Goal: Transaction & Acquisition: Purchase product/service

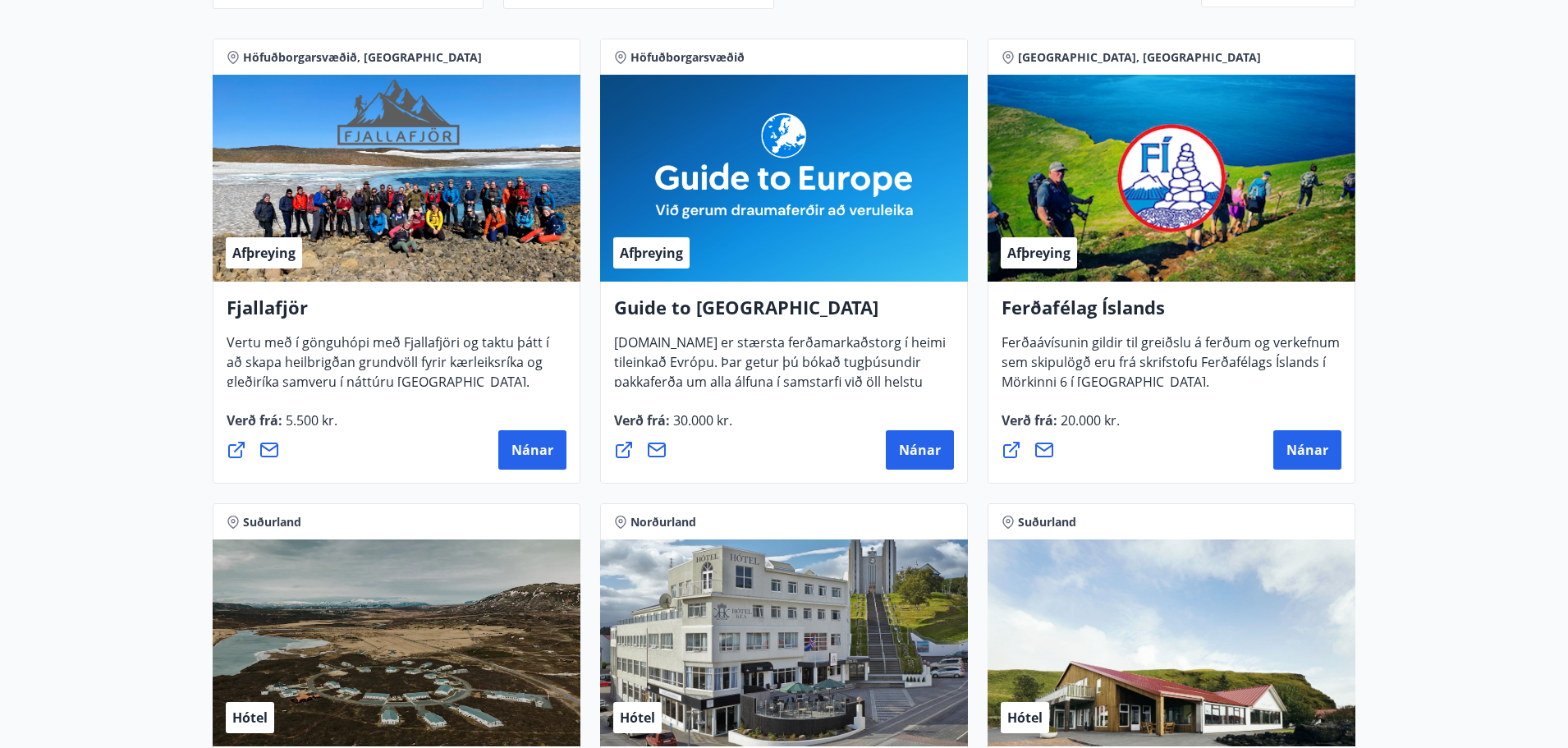
scroll to position [246, 0]
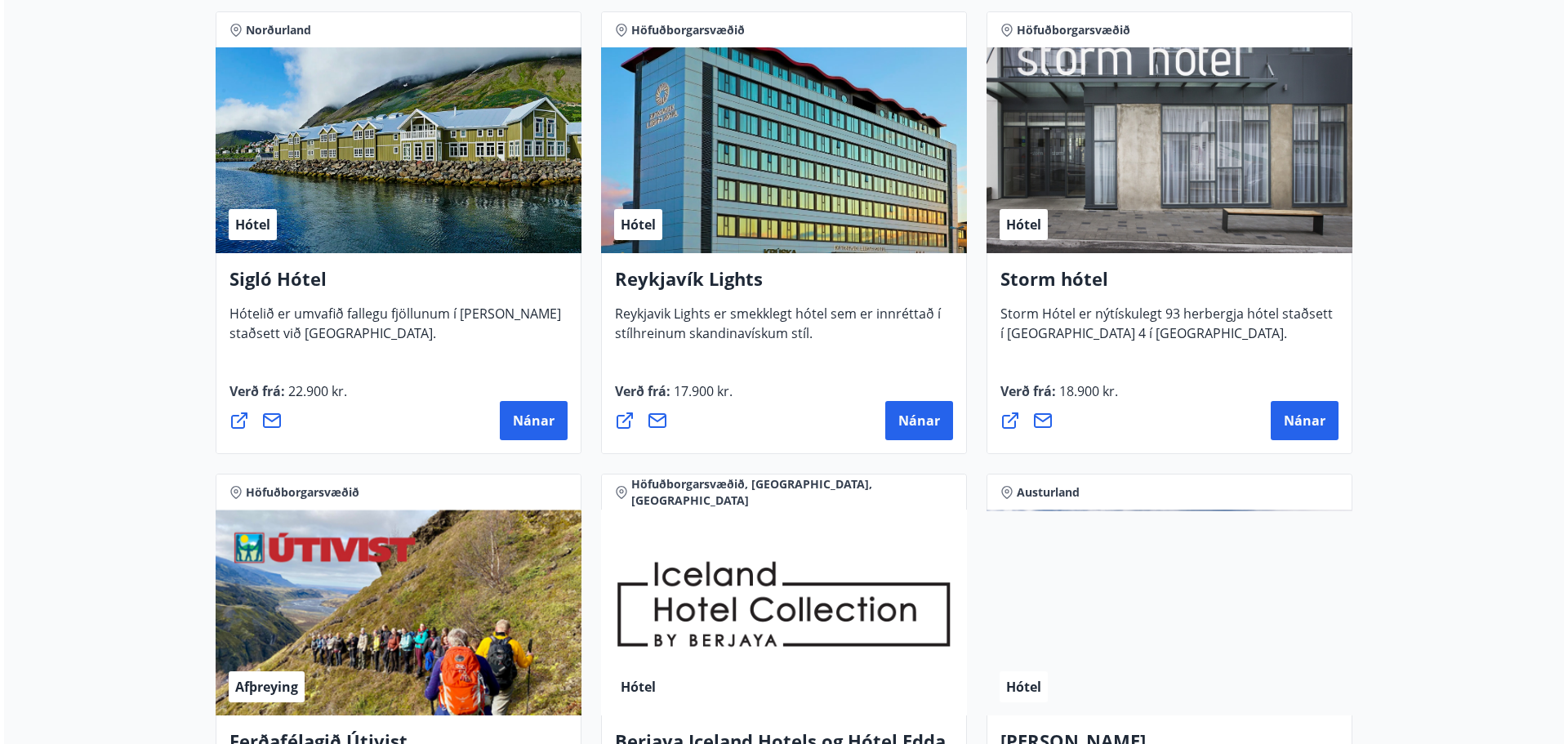
scroll to position [1225, 0]
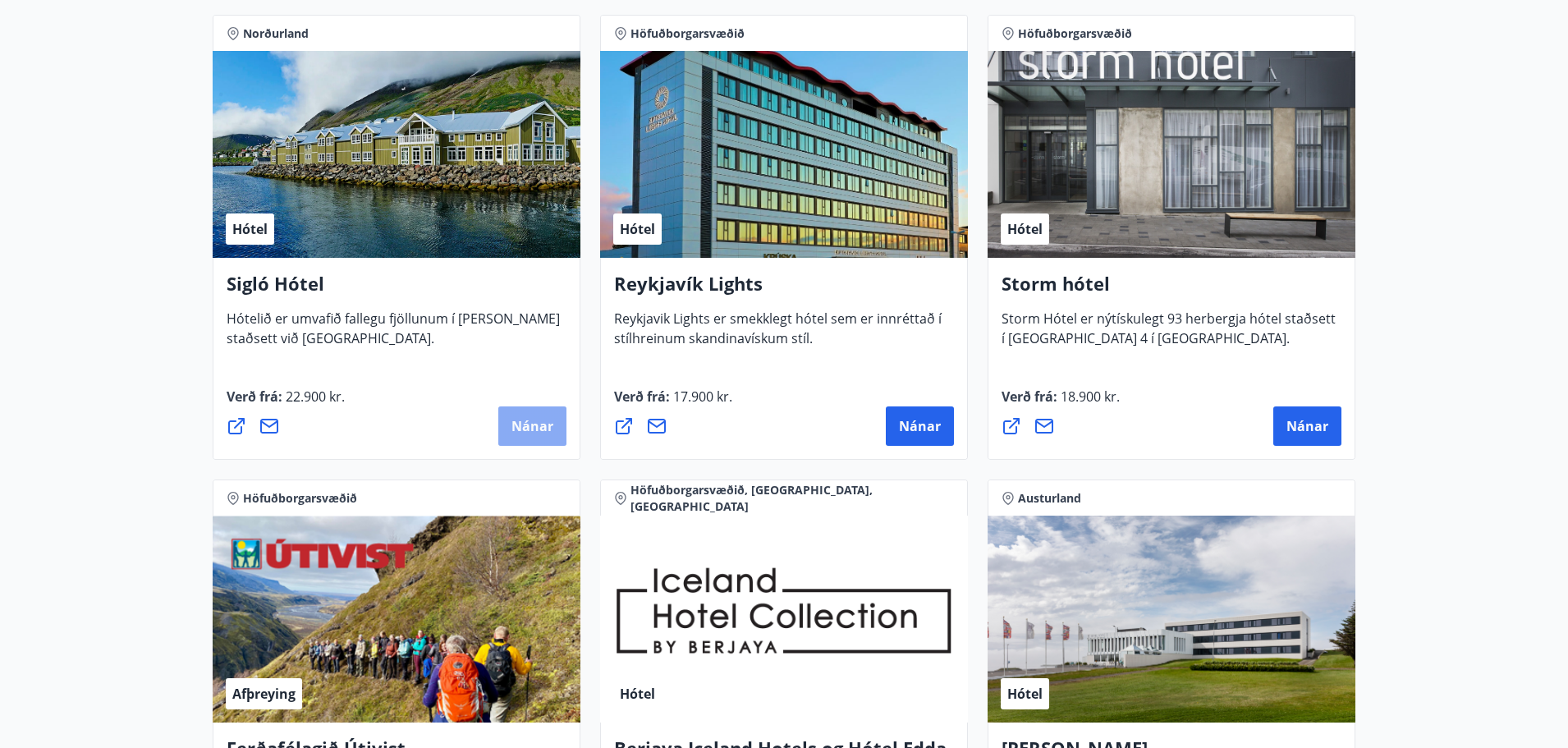
click at [542, 420] on span "Nánar" at bounding box center [532, 425] width 42 height 18
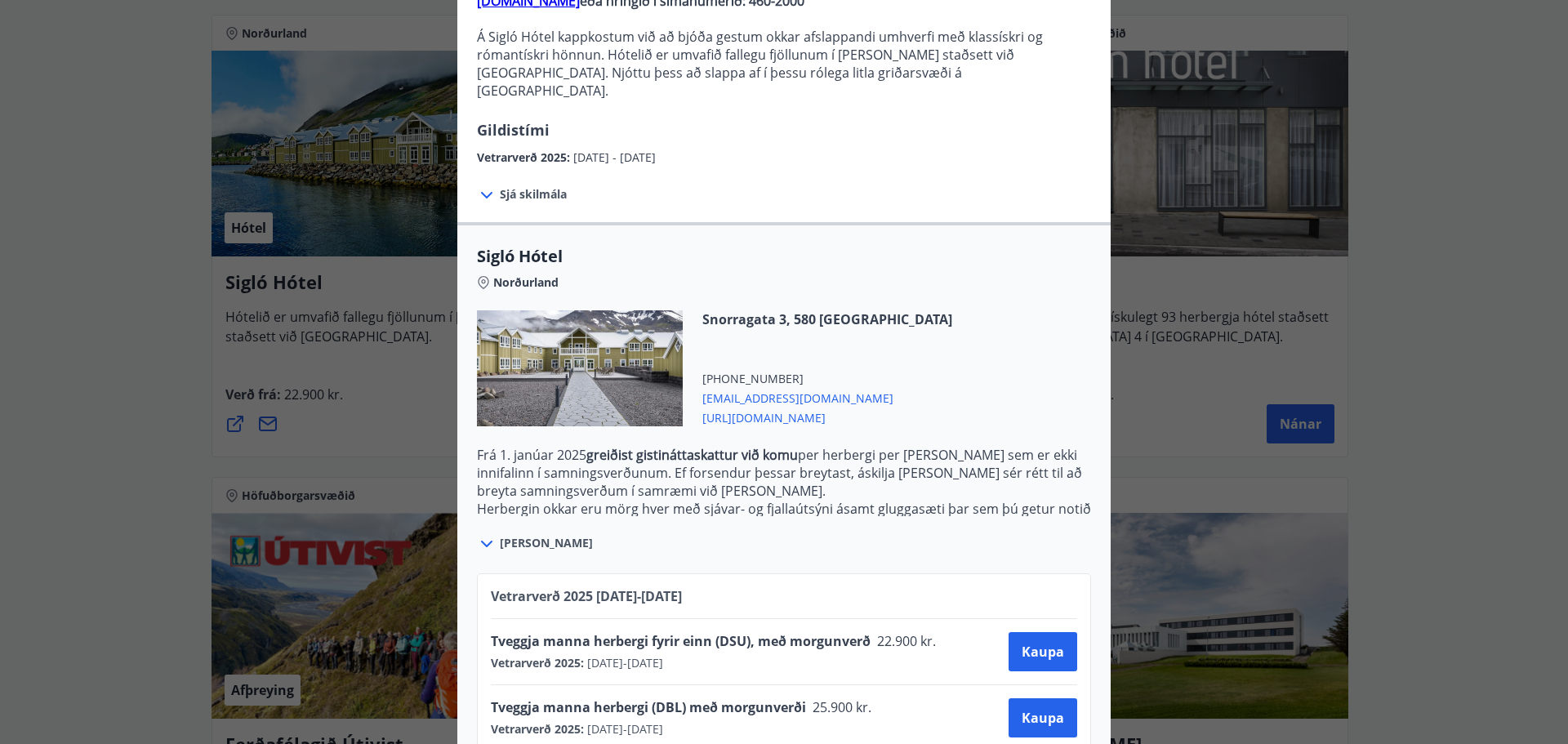
scroll to position [225, 0]
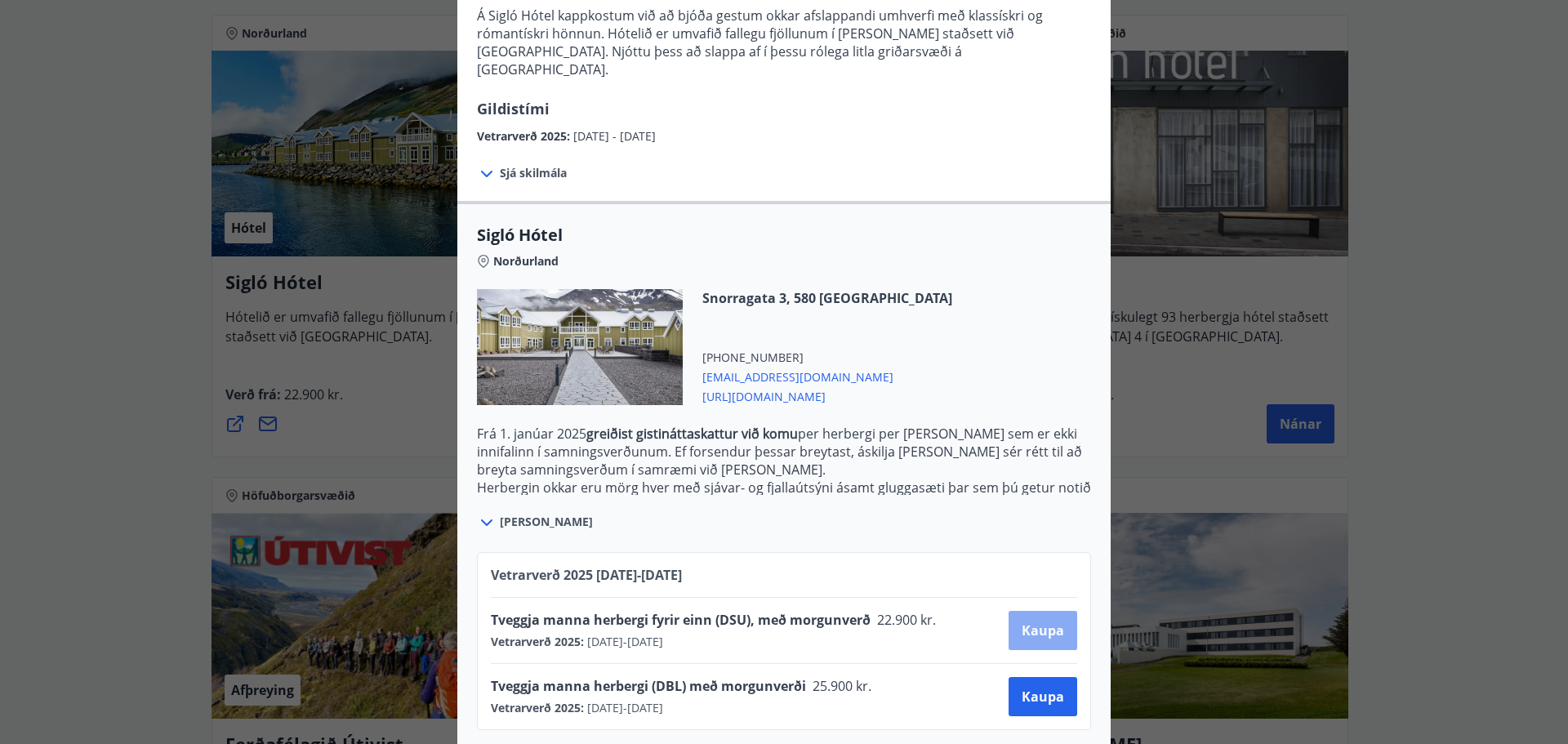
click at [1046, 621] on span "Kaupa" at bounding box center [1042, 630] width 42 height 18
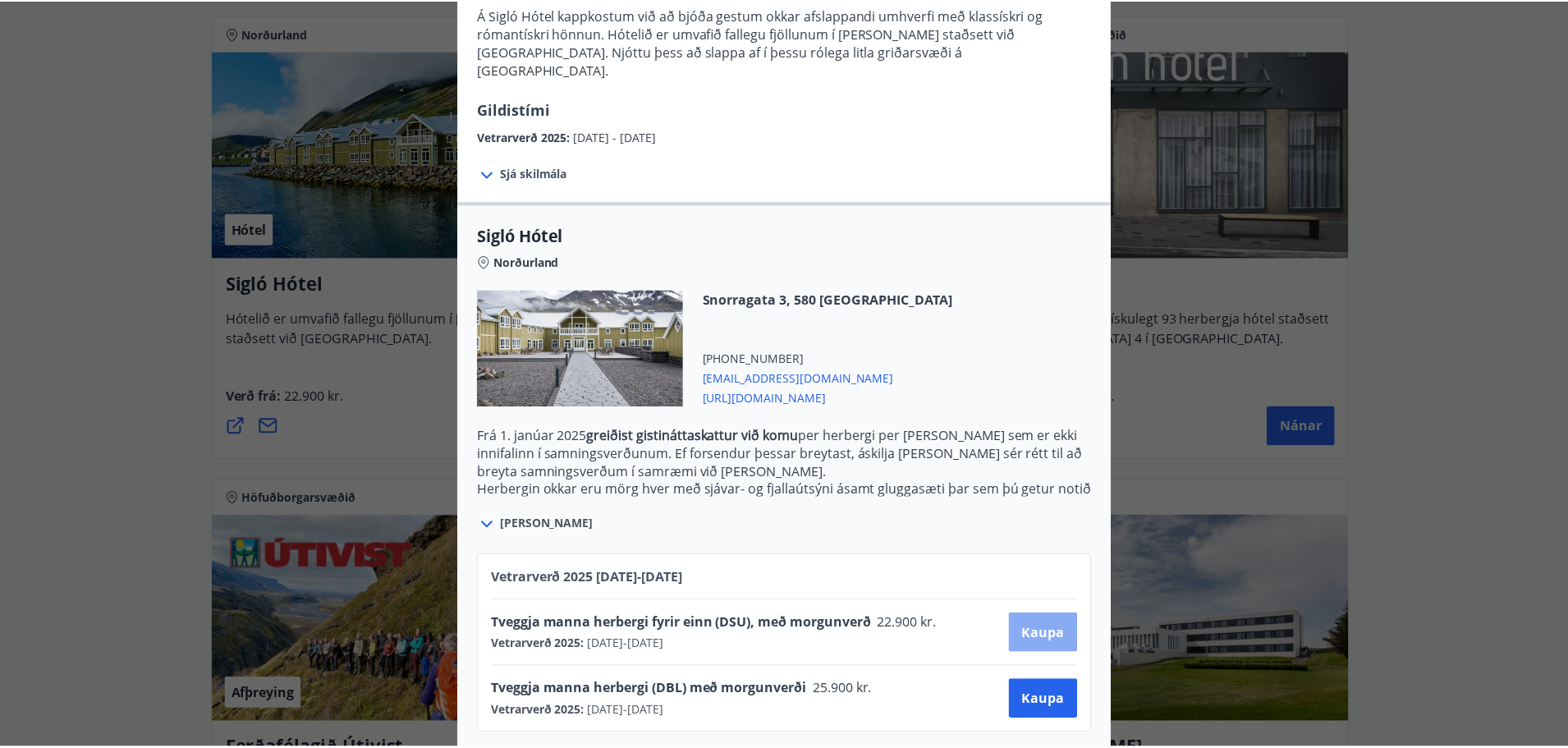
scroll to position [3, 0]
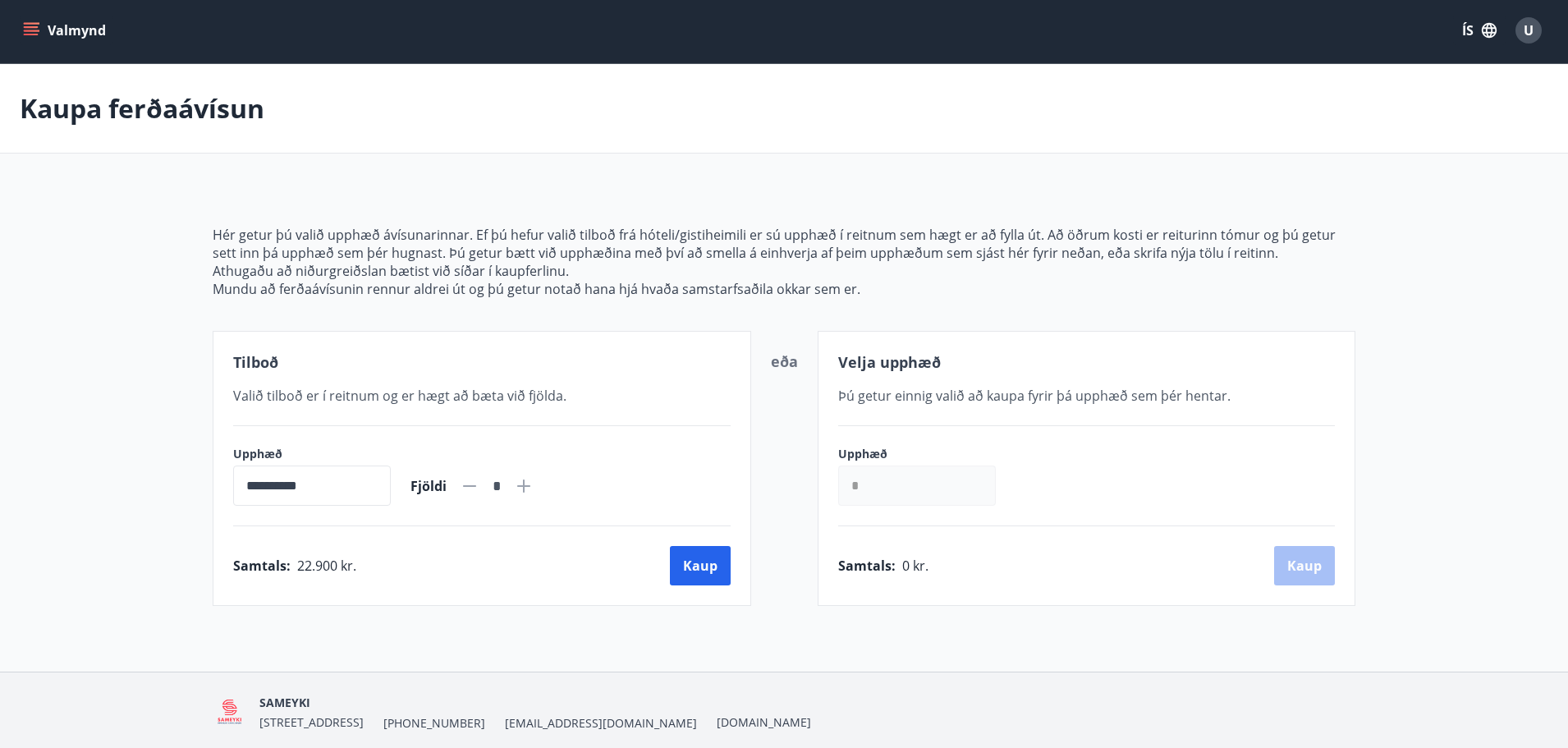
click at [941, 487] on input "*" at bounding box center [917, 485] width 157 height 40
click at [545, 642] on div "**********" at bounding box center [784, 368] width 1568 height 608
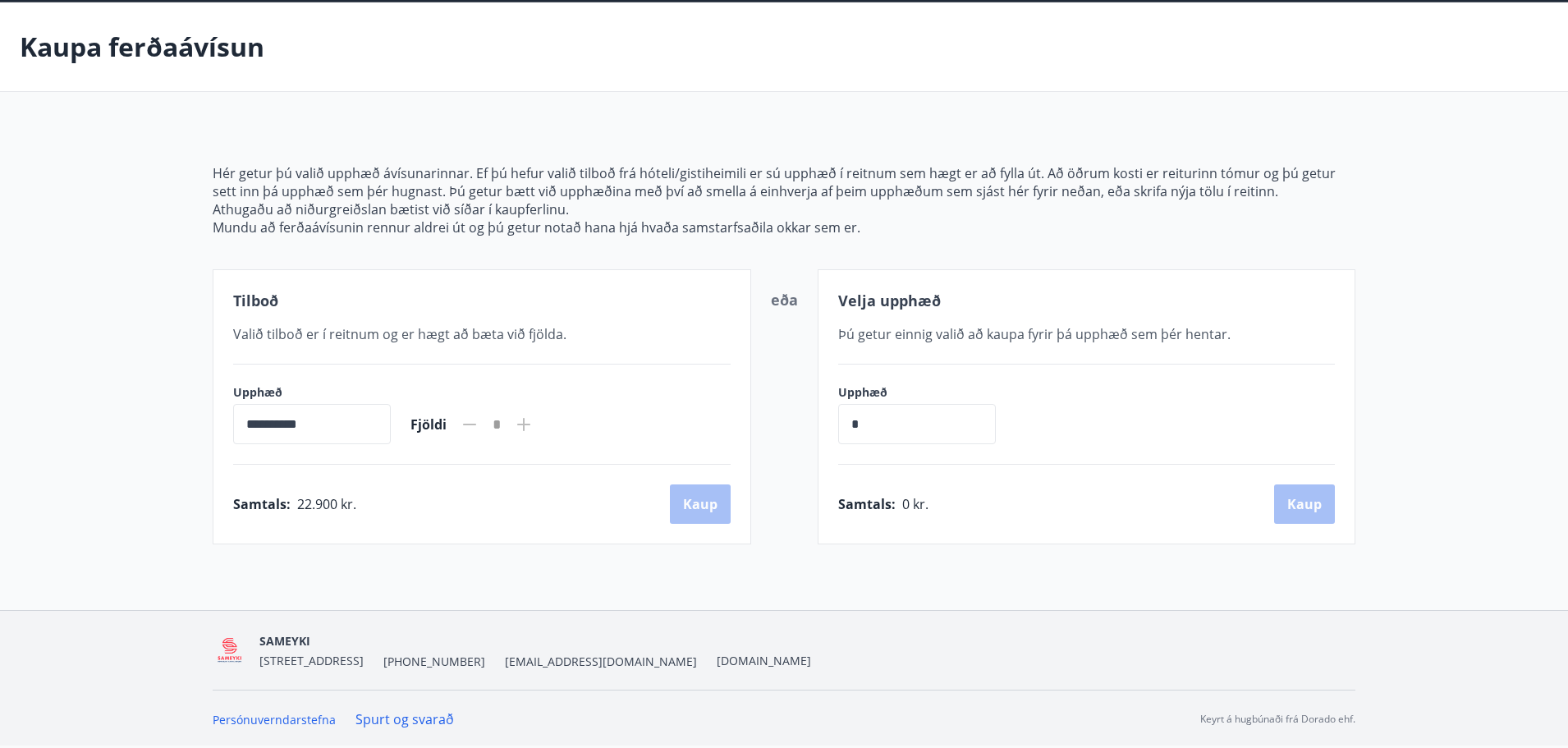
scroll to position [0, 0]
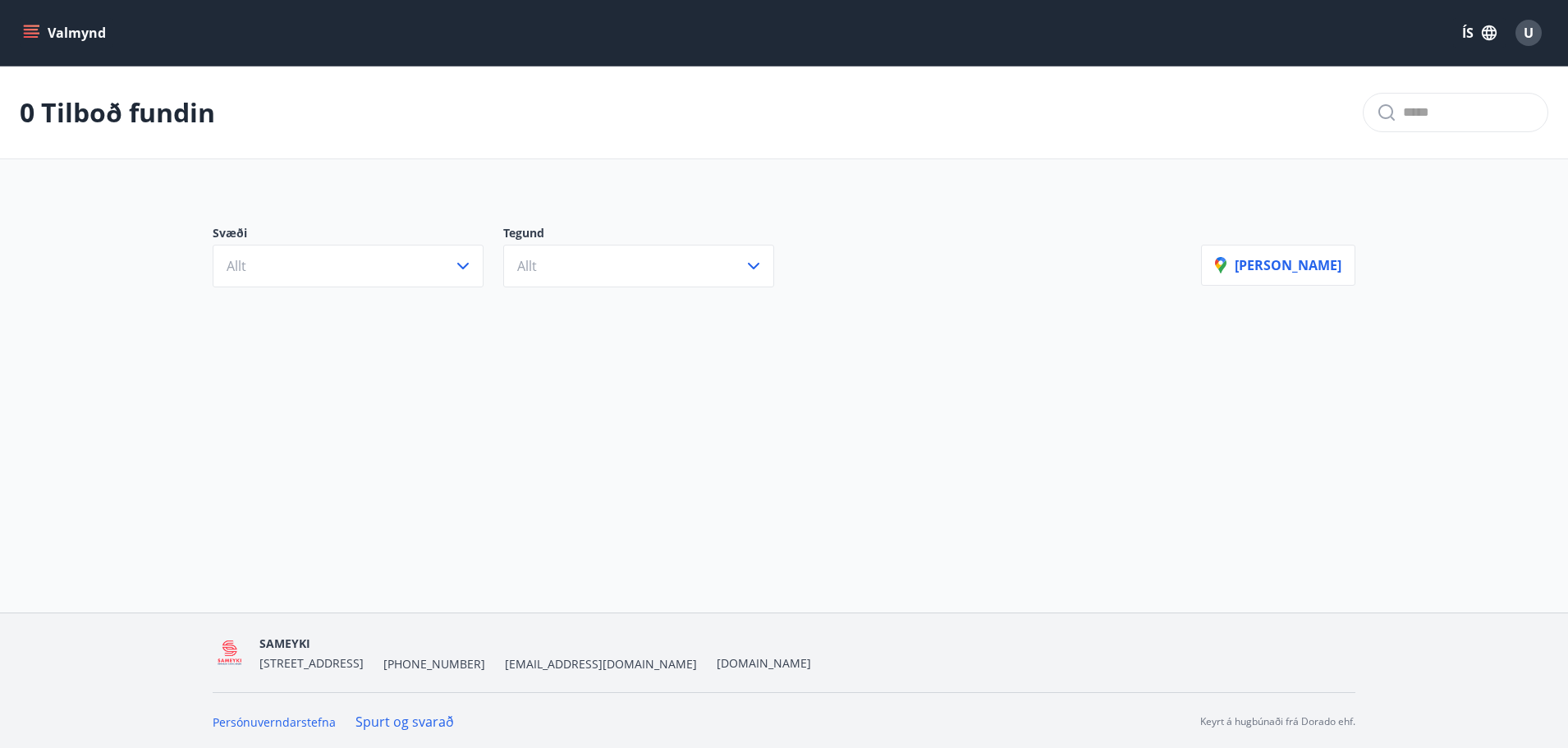
scroll to position [3, 0]
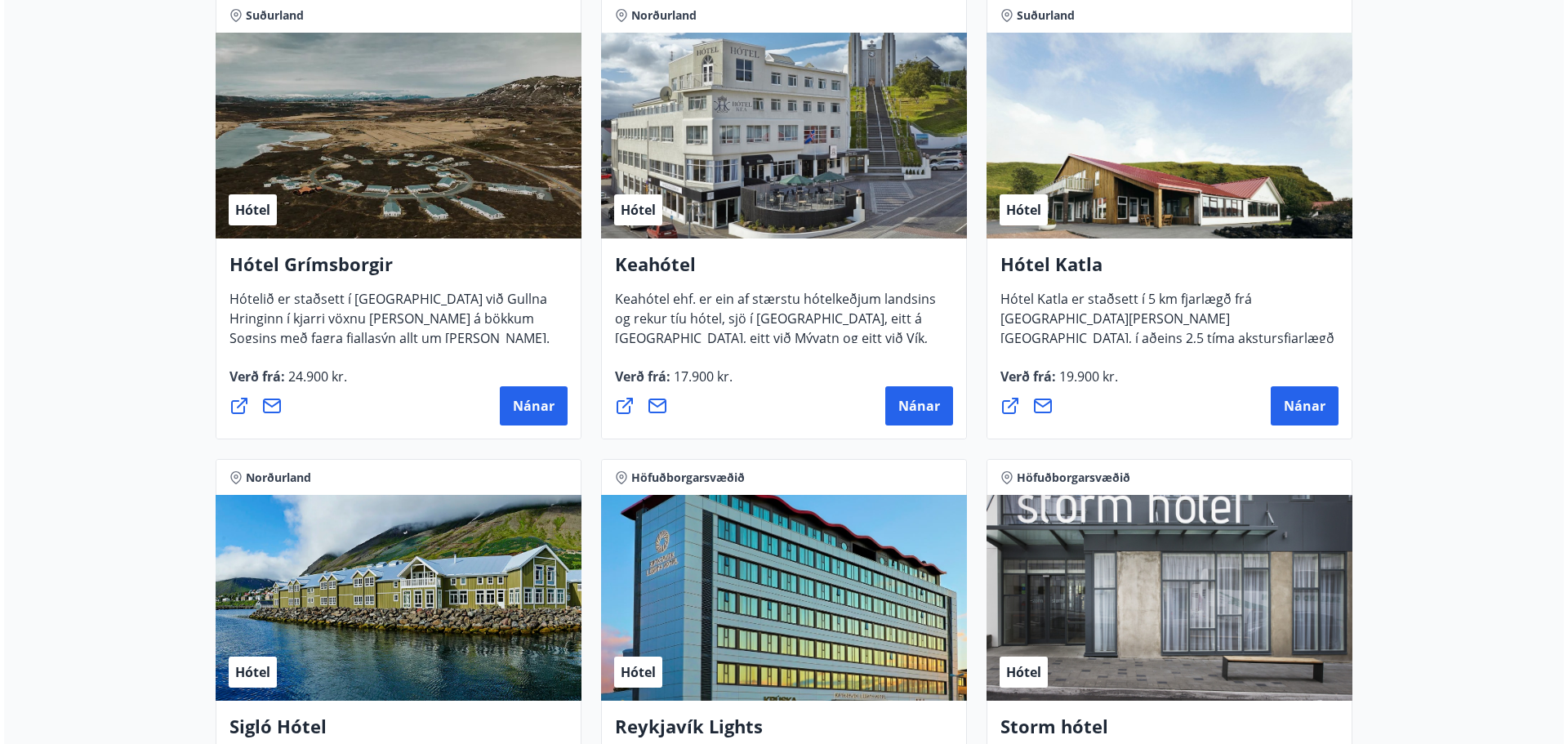
scroll to position [737, 0]
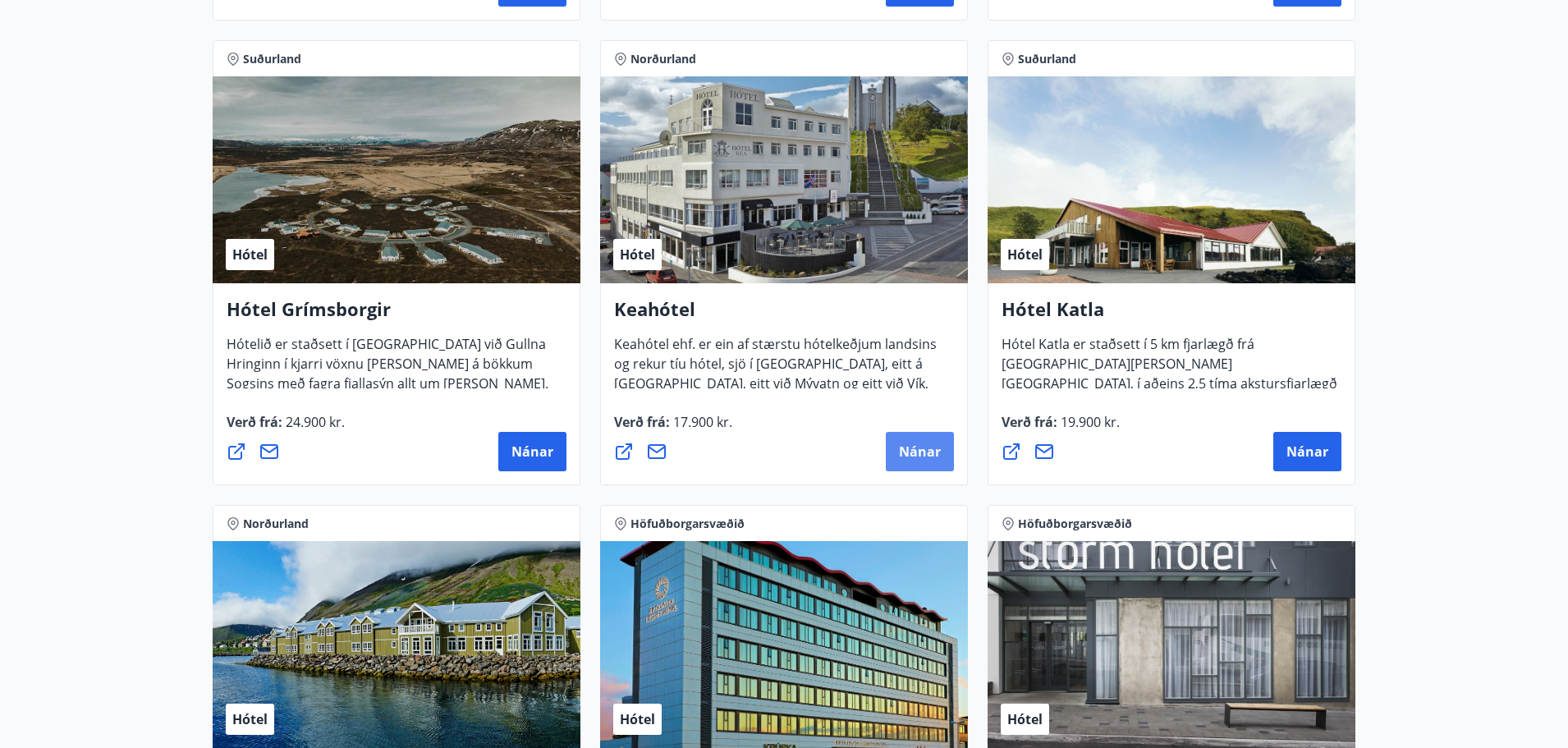
click at [902, 438] on button "Nánar" at bounding box center [920, 451] width 68 height 39
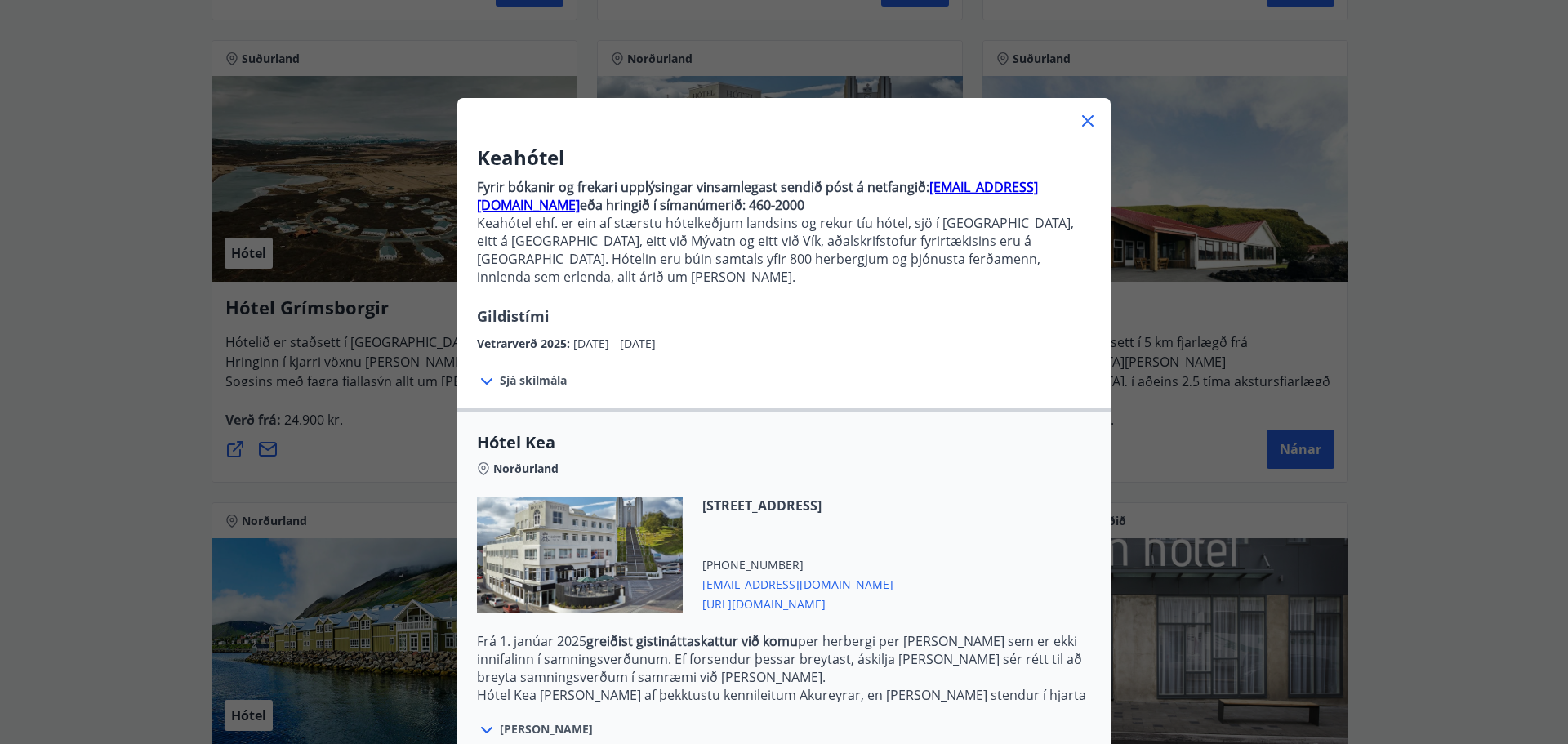
scroll to position [207, 0]
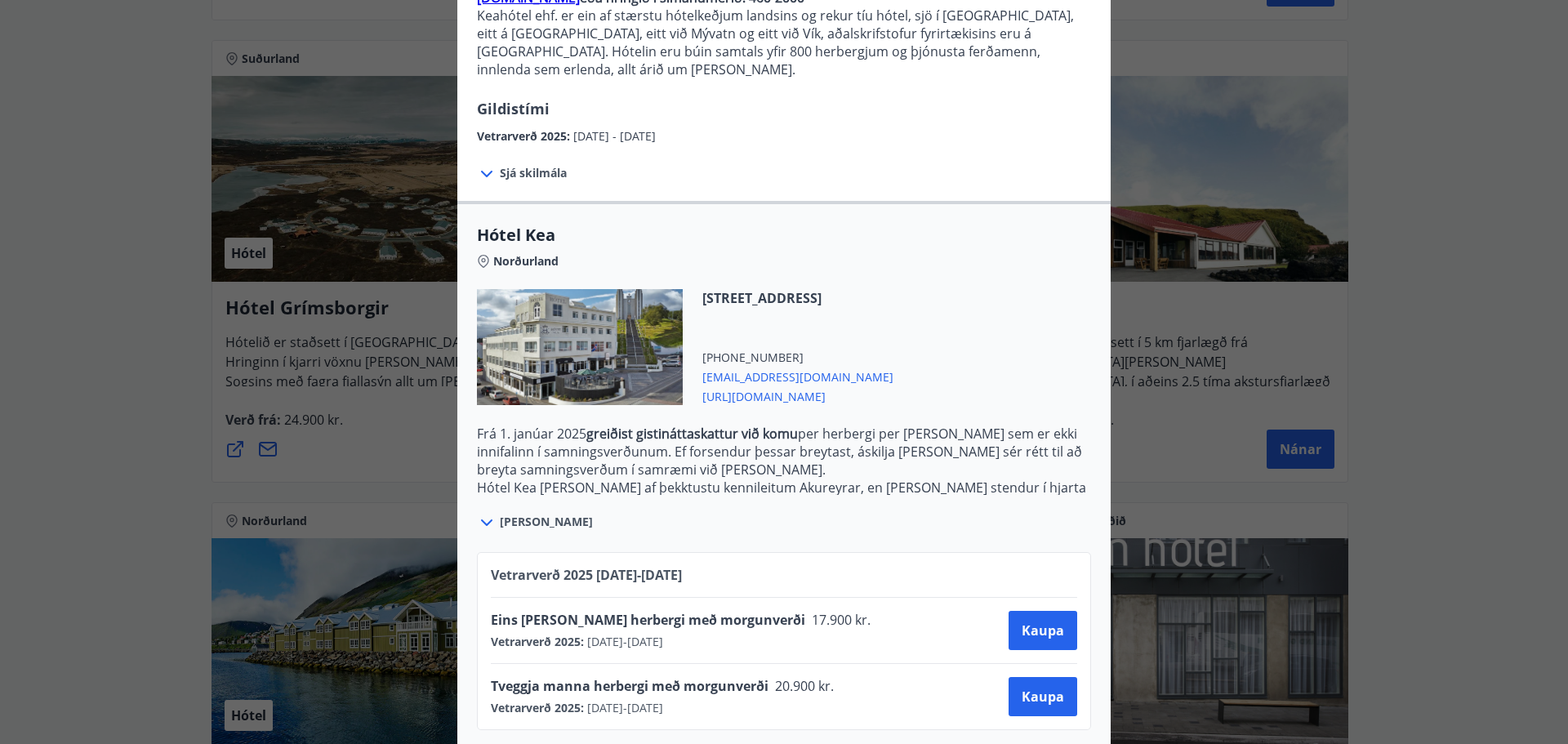
click at [512, 514] on span "Sjá meira" at bounding box center [546, 521] width 93 height 16
click at [483, 513] on icon at bounding box center [486, 522] width 19 height 19
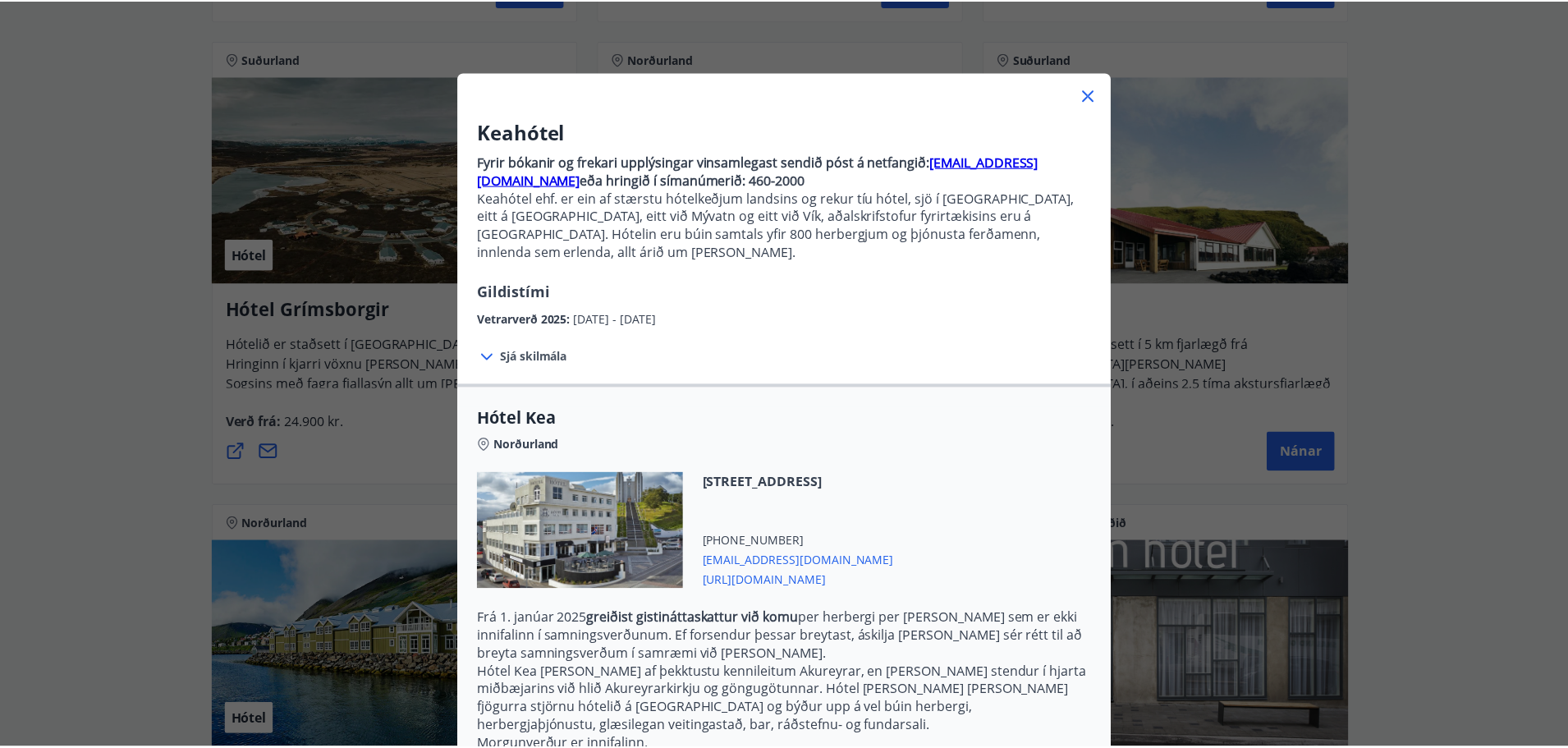
scroll to position [0, 0]
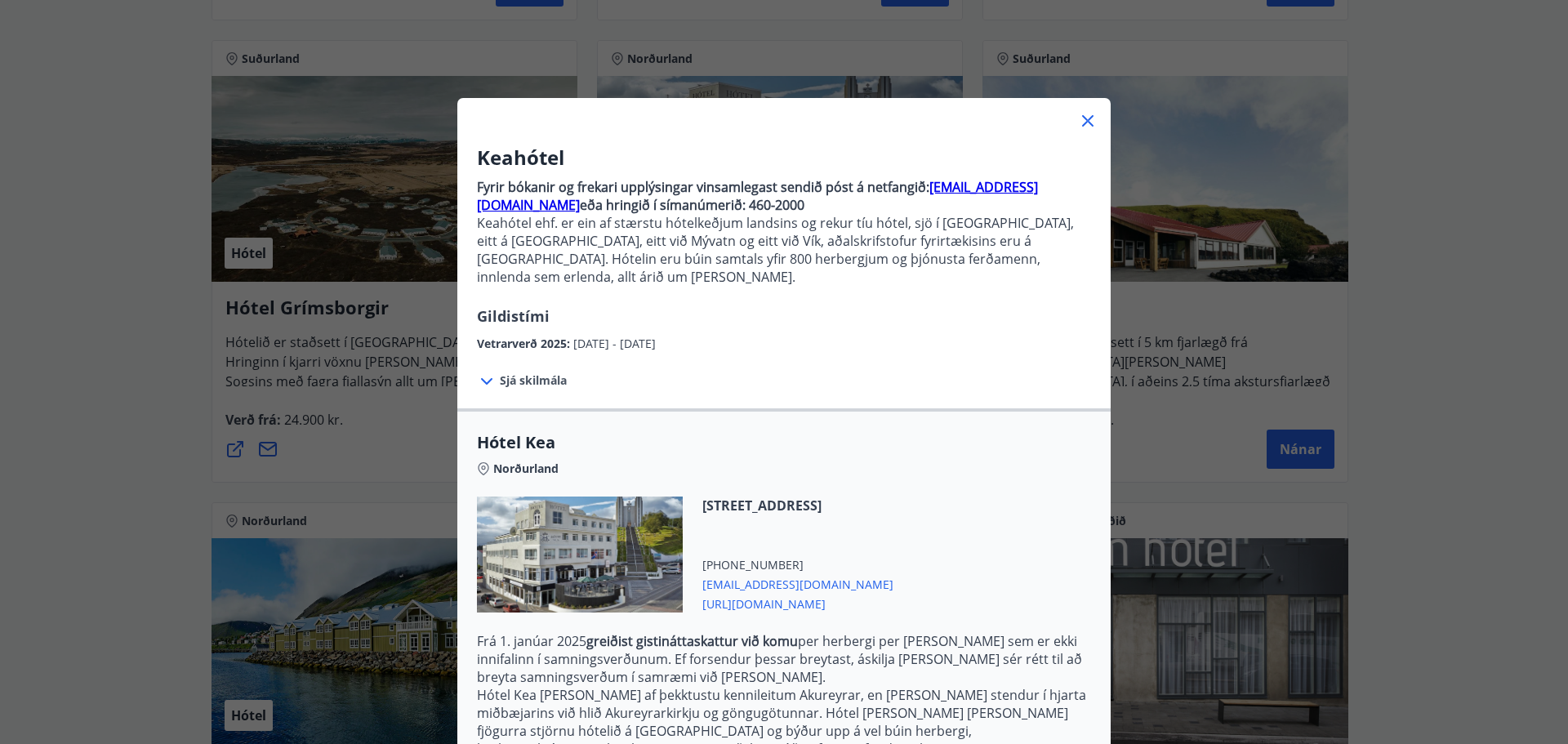
click at [1079, 111] on icon at bounding box center [1087, 120] width 19 height 19
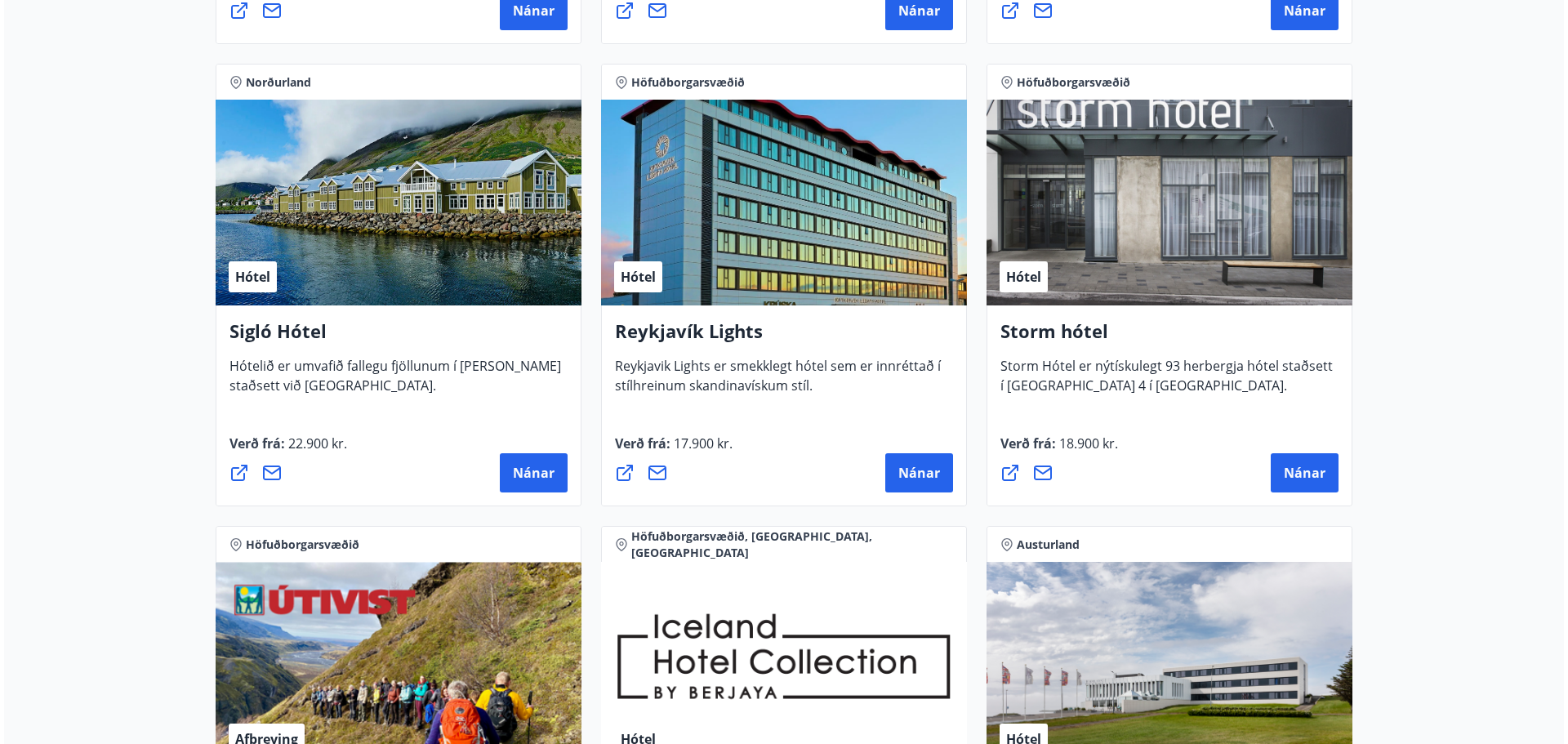
scroll to position [1225, 0]
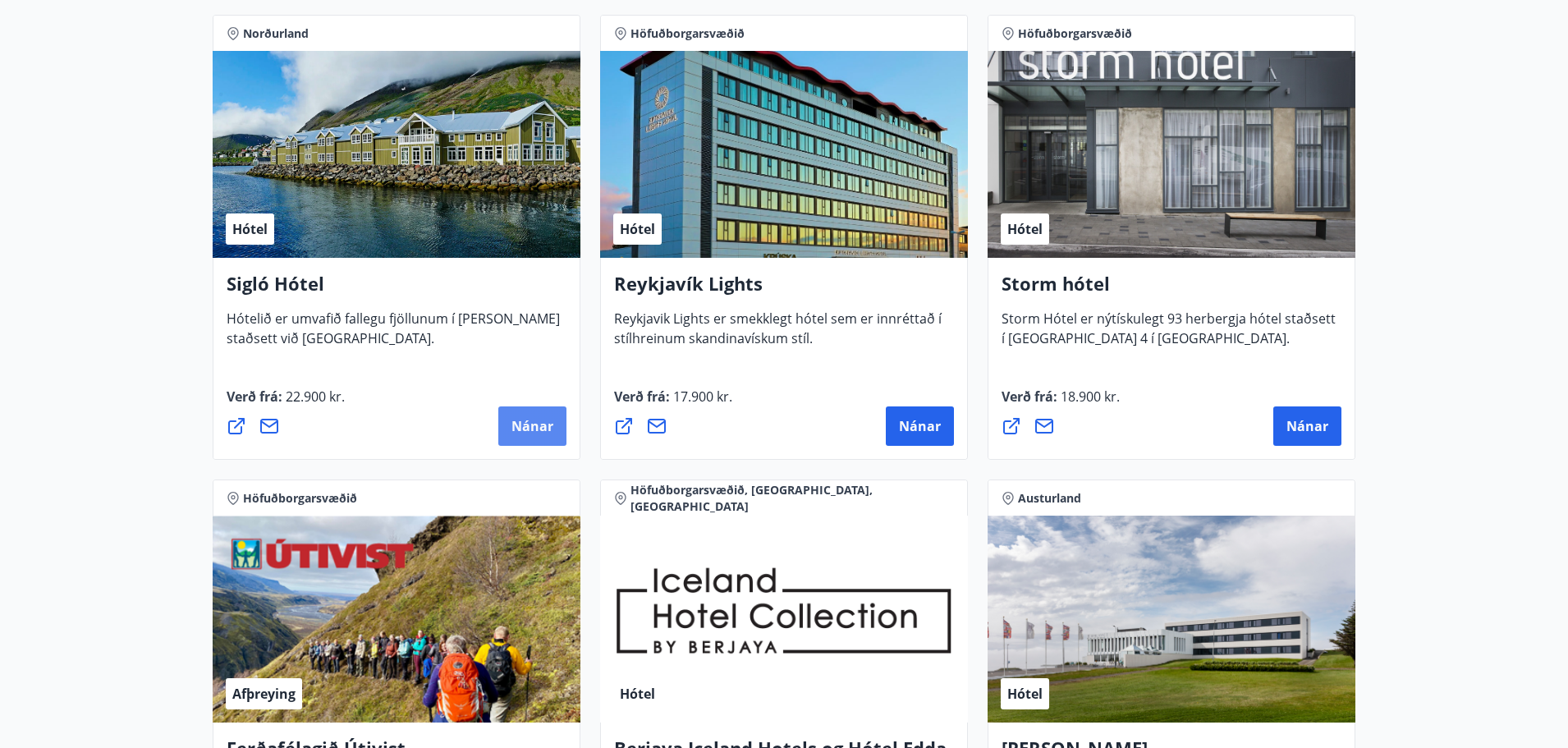
click at [535, 412] on button "Nánar" at bounding box center [532, 425] width 68 height 39
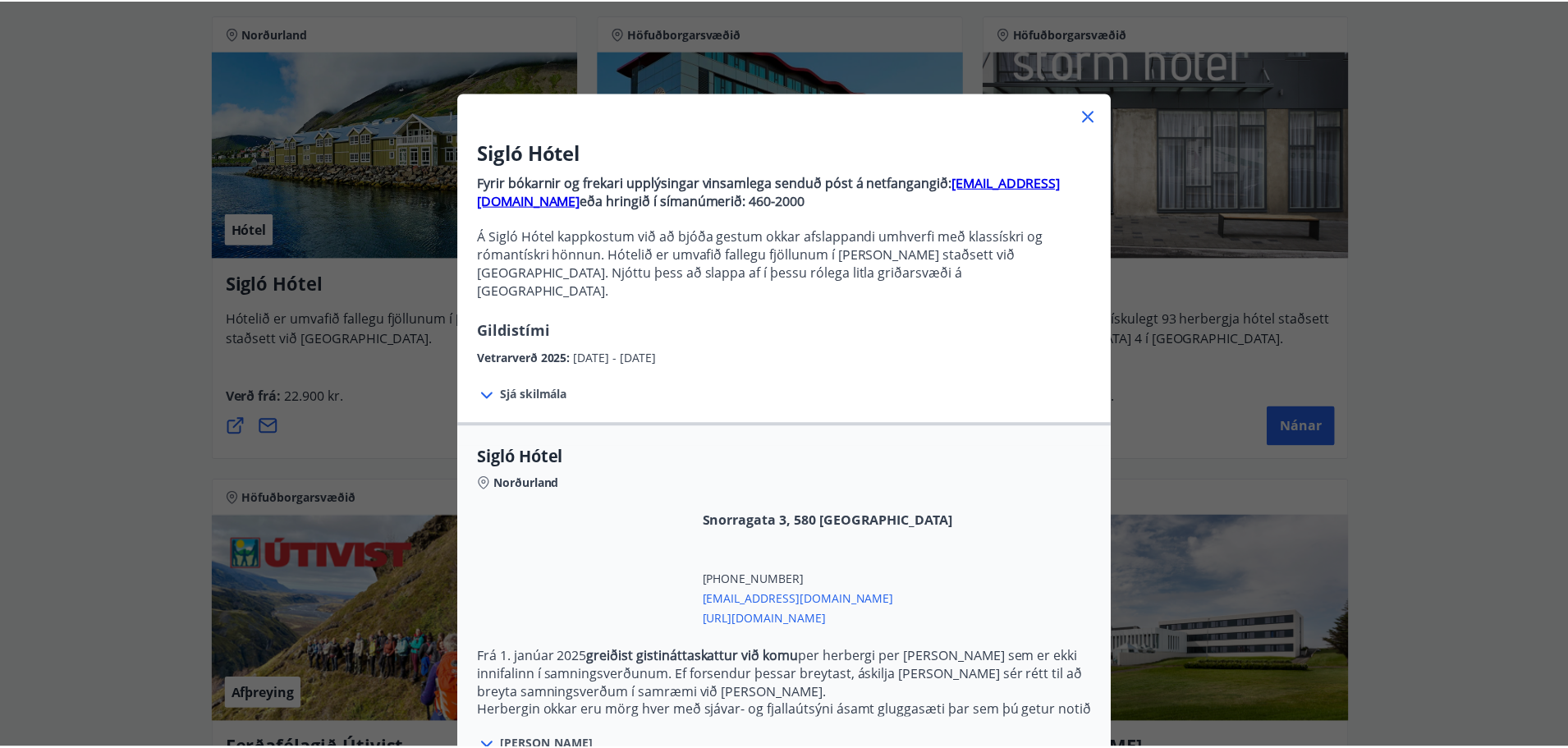
scroll to position [0, 0]
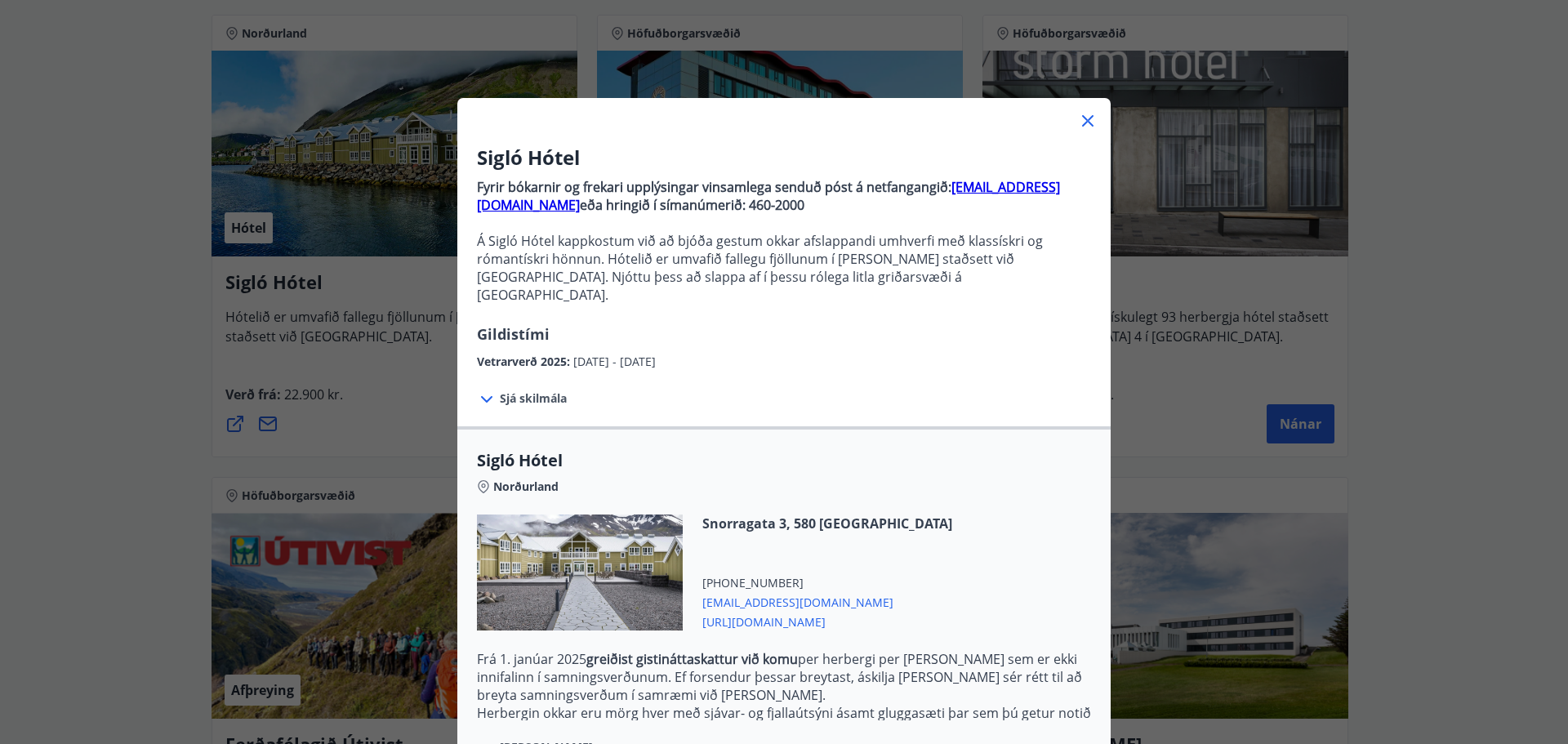
click at [1083, 125] on icon at bounding box center [1087, 120] width 19 height 19
